Goal: Information Seeking & Learning: Find specific fact

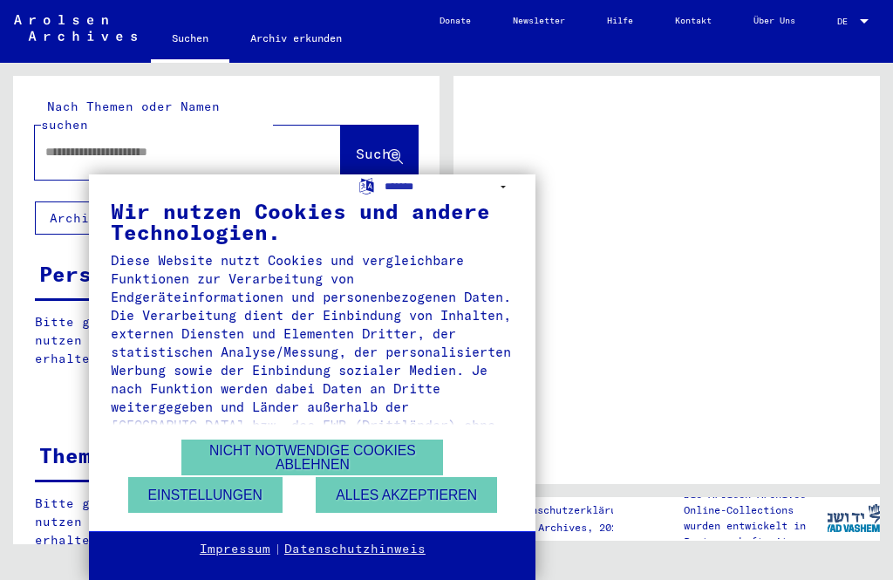
click at [316, 457] on button "Nicht notwendige Cookies ablehnen" at bounding box center [312, 458] width 262 height 36
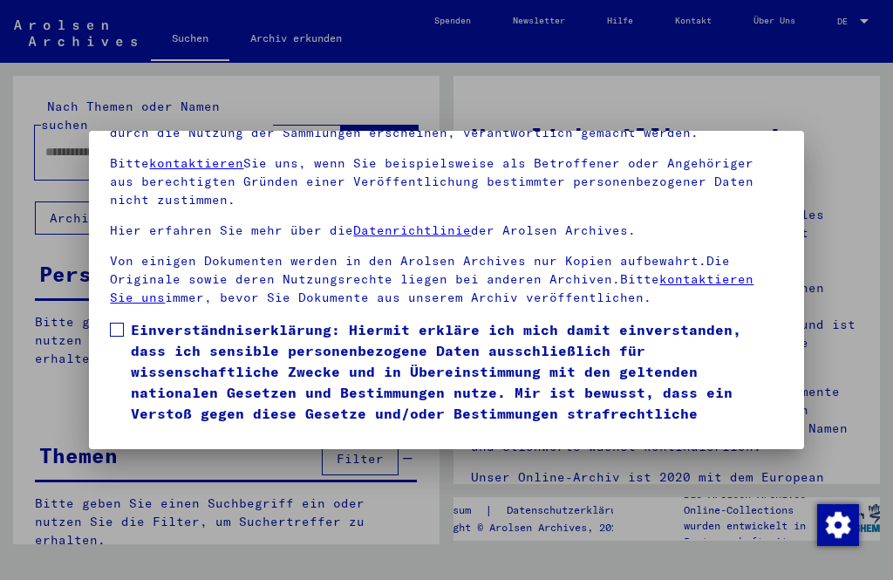
scroll to position [181, 0]
click at [120, 323] on span at bounding box center [117, 330] width 14 height 14
click at [158, 454] on button "Ich stimme zu" at bounding box center [176, 470] width 132 height 33
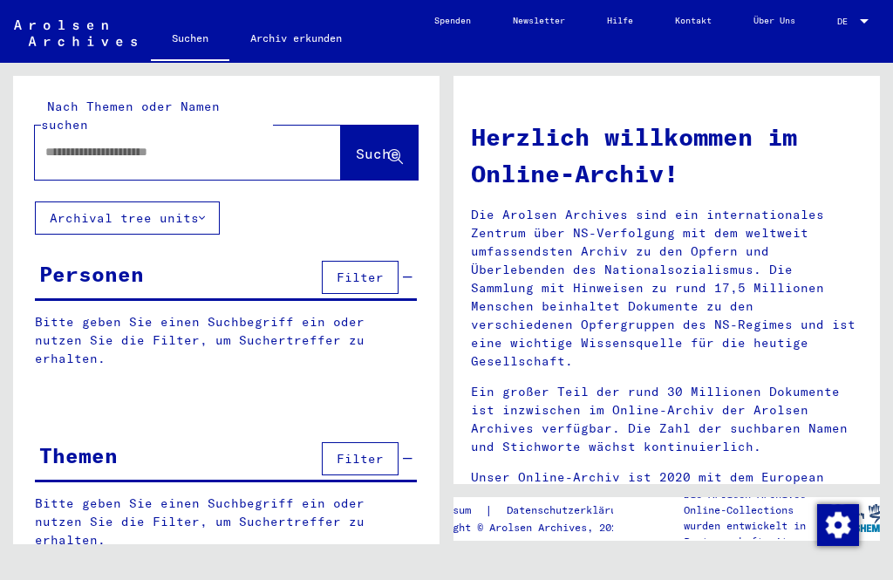
click at [99, 261] on div "Personen" at bounding box center [91, 273] width 105 height 31
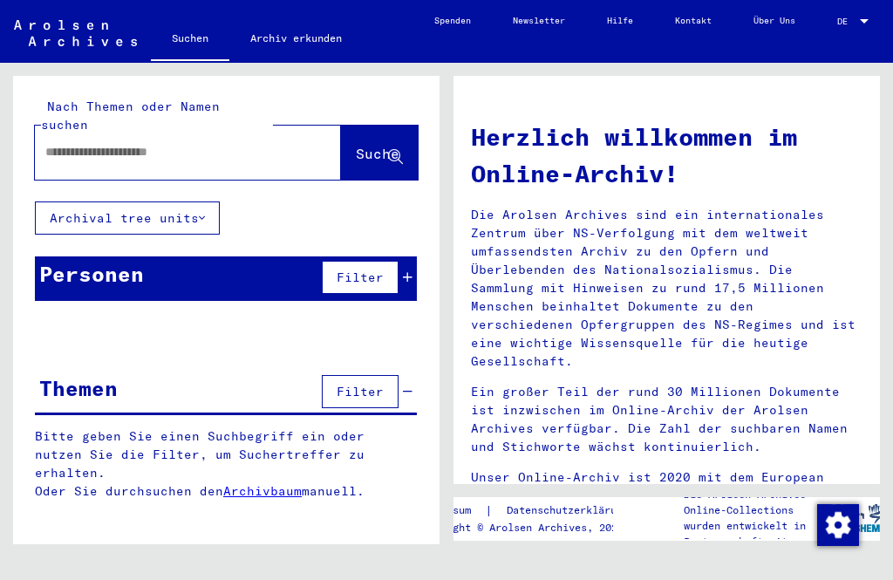
click at [367, 270] on span "Filter" at bounding box center [360, 278] width 47 height 16
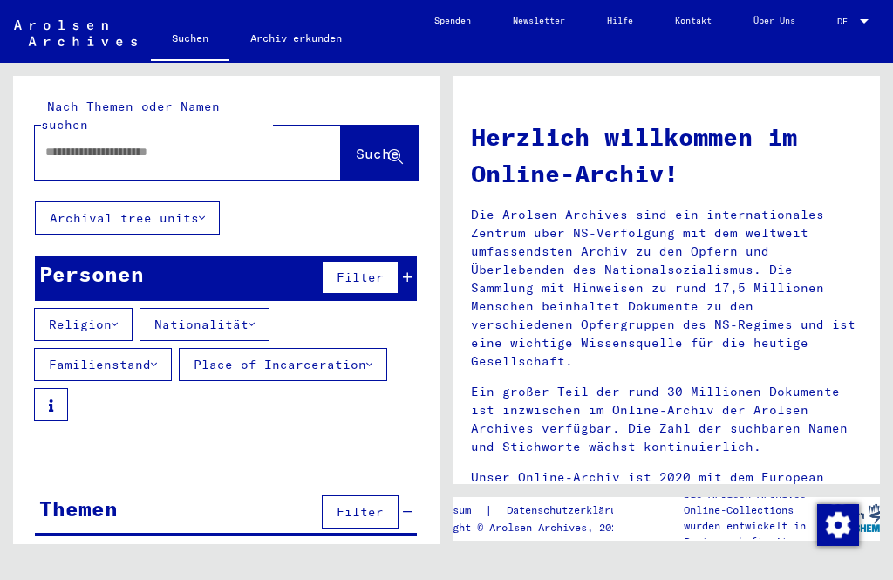
click at [113, 308] on button "Religion" at bounding box center [83, 324] width 99 height 33
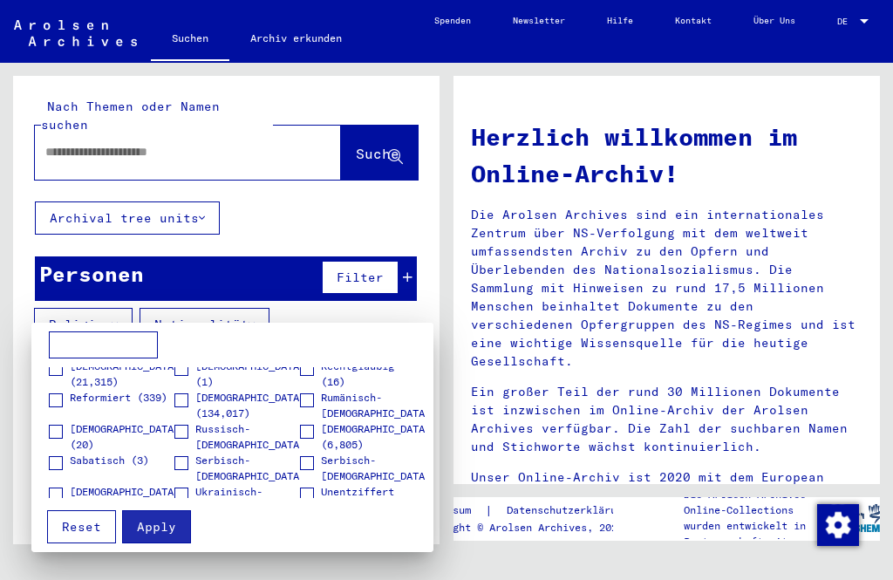
scroll to position [575, 0]
click at [167, 405] on span "Reformiert (339)" at bounding box center [119, 397] width 98 height 16
click at [55, 408] on label "Reformiert (339)" at bounding box center [108, 399] width 119 height 17
click at [183, 404] on span at bounding box center [181, 401] width 14 height 14
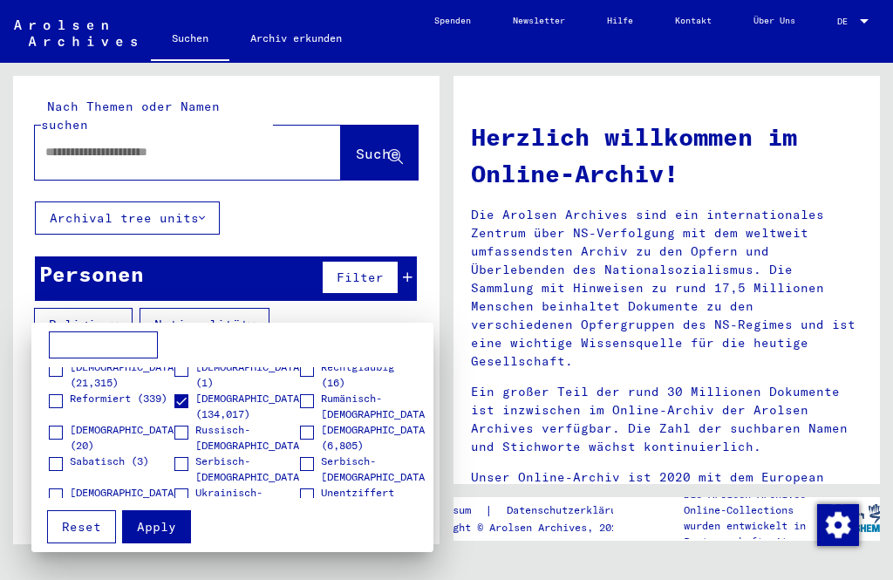
click at [239, 310] on div at bounding box center [446, 290] width 893 height 580
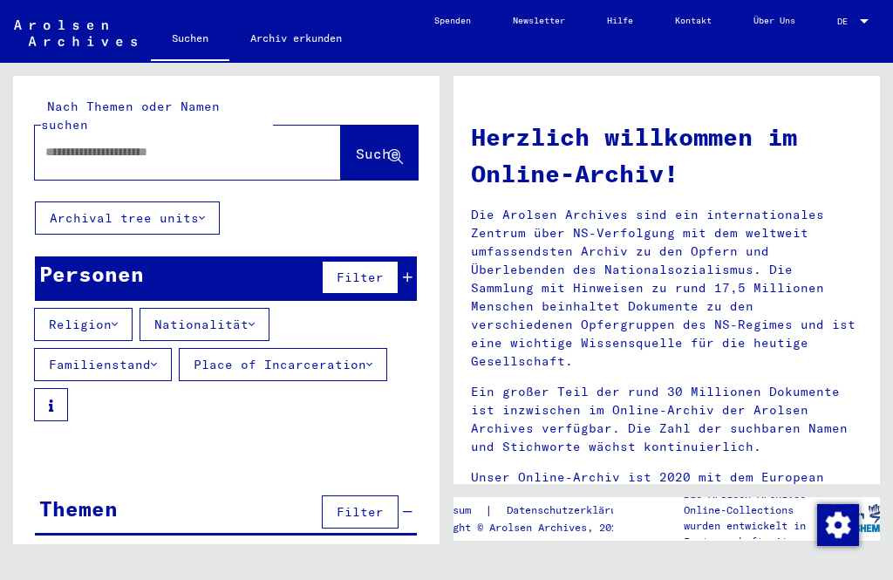
click at [839, 468] on p "Unser Online-Archiv ist 2020 mit dem European Heritage Award / Europa Nostra Aw…" at bounding box center [667, 514] width 392 height 92
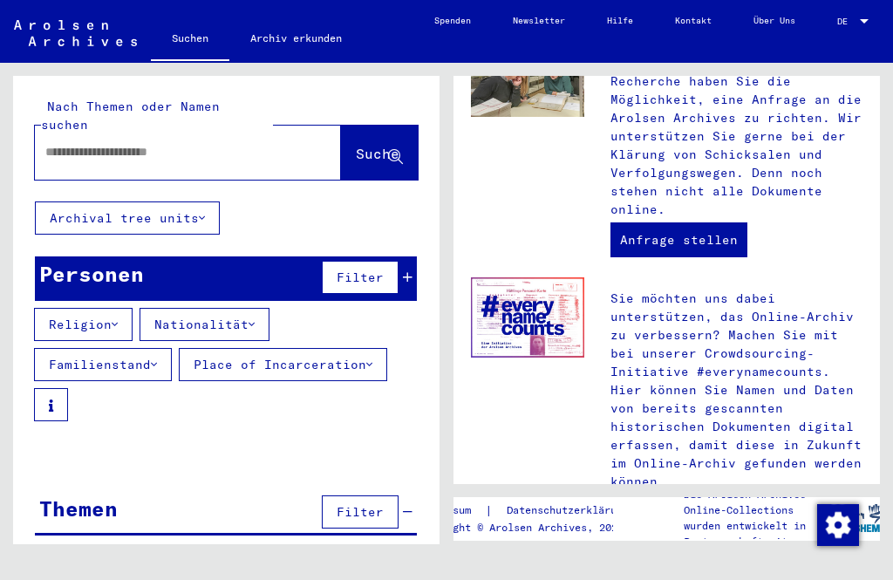
scroll to position [2, 0]
click at [150, 348] on button "Familienstand" at bounding box center [103, 364] width 138 height 33
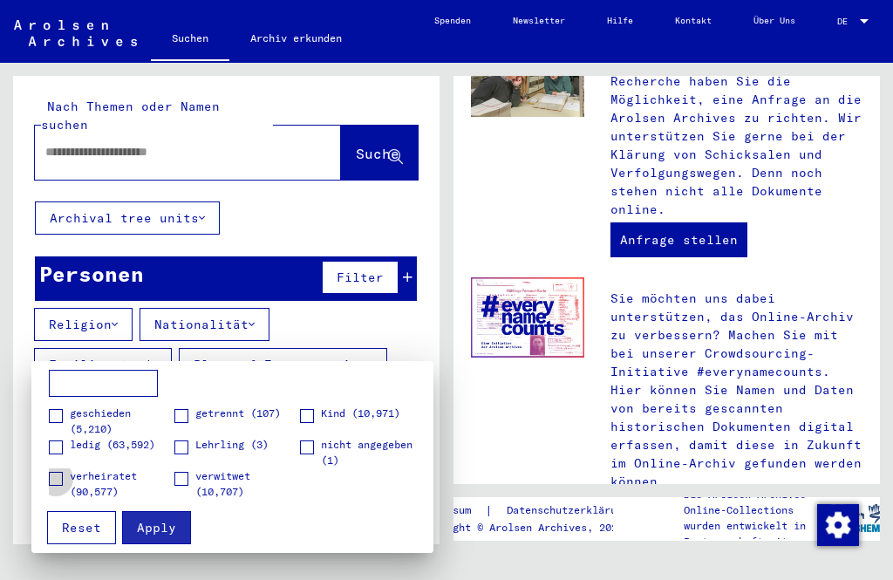
click at [51, 476] on span at bounding box center [56, 479] width 14 height 14
click at [352, 350] on div at bounding box center [446, 290] width 893 height 580
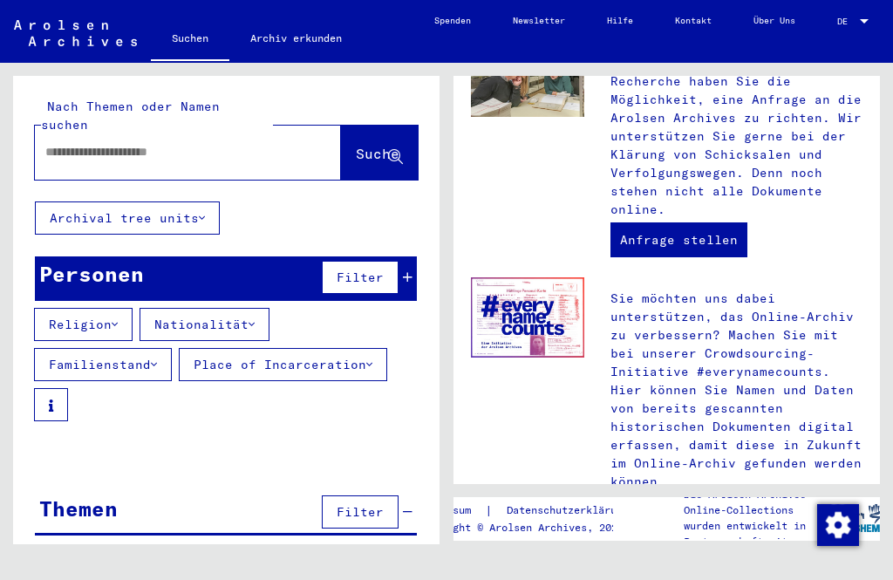
click at [65, 443] on p "Bitte geben Sie einen Suchbegriff ein oder nutzen Sie die Filter, um Suchertref…" at bounding box center [226, 461] width 382 height 55
click at [77, 434] on p "Bitte geben Sie einen Suchbegriff ein oder nutzen Sie die Filter, um Suchertref…" at bounding box center [226, 461] width 382 height 55
click at [65, 143] on input "text" at bounding box center [166, 152] width 243 height 18
type input "****"
click at [380, 145] on span "Suche" at bounding box center [378, 153] width 44 height 17
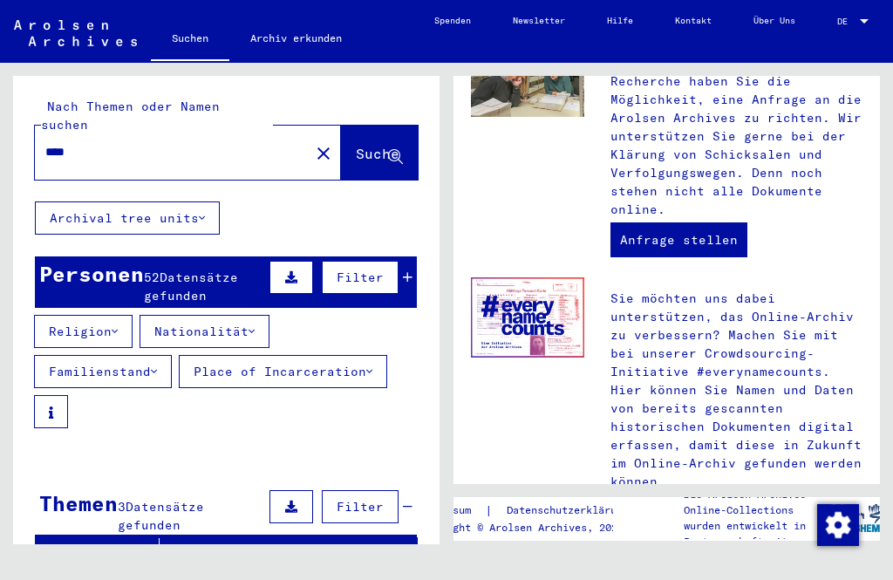
click at [292, 271] on icon at bounding box center [291, 277] width 12 height 12
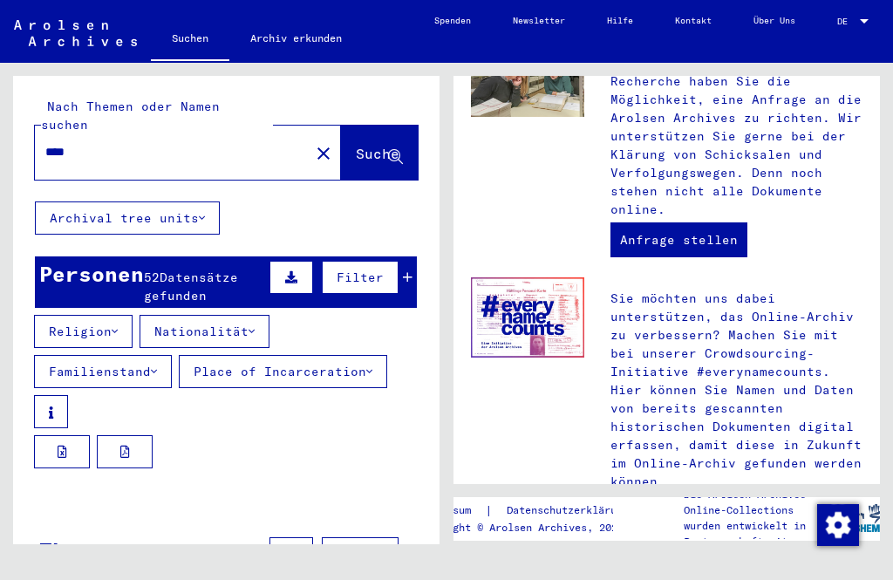
click at [307, 261] on button at bounding box center [292, 277] width 44 height 33
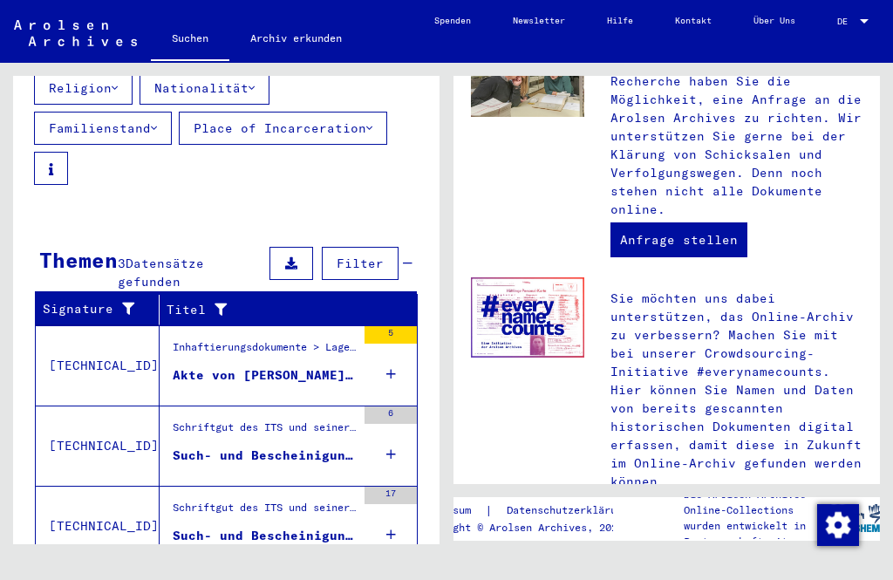
scroll to position [20, 0]
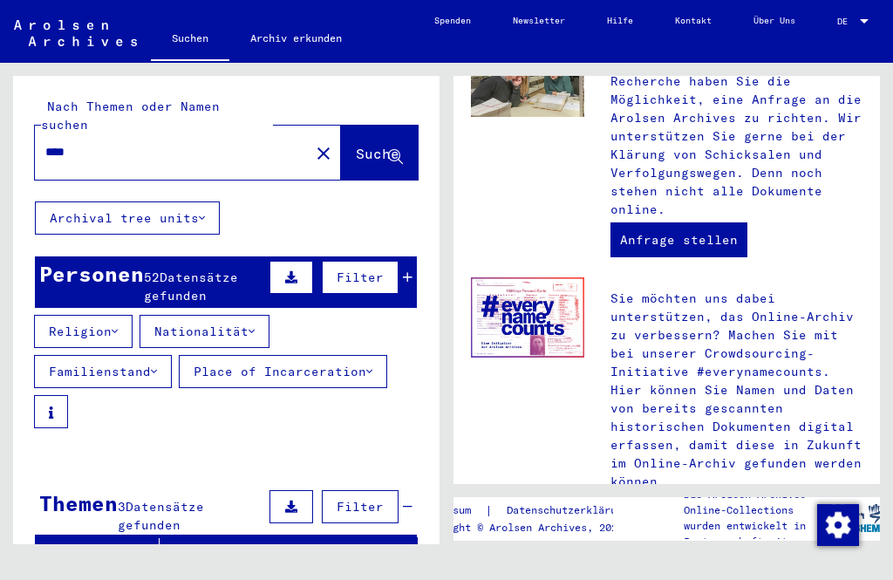
scroll to position [0, 0]
